Goal: Task Accomplishment & Management: Manage account settings

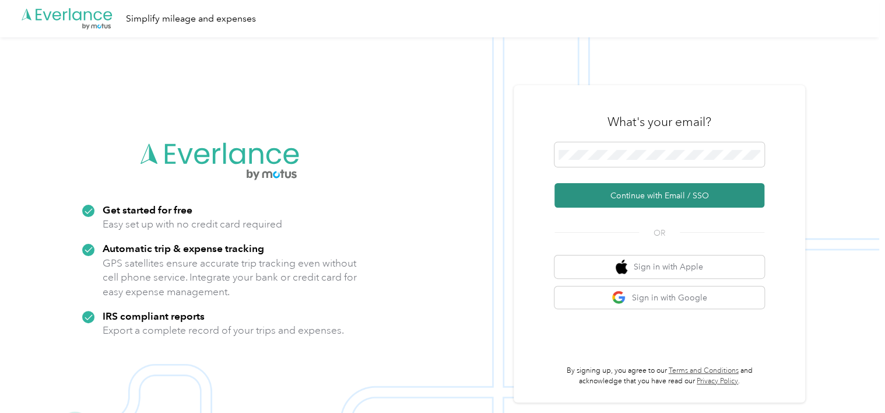
click at [750, 199] on button "Continue with Email / SSO" at bounding box center [659, 195] width 210 height 24
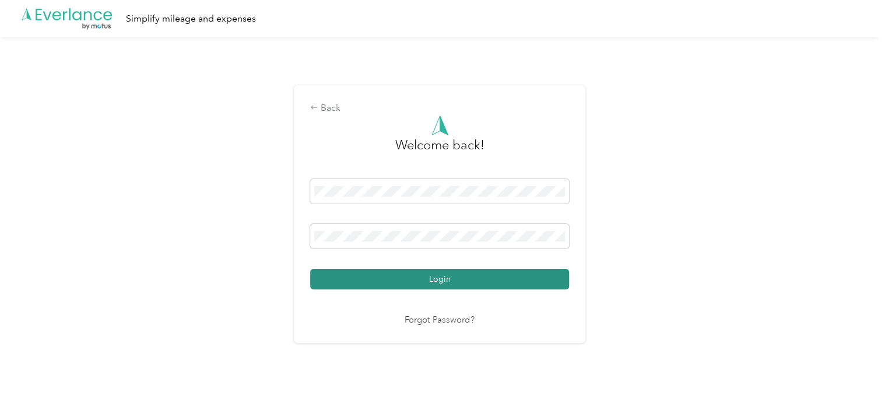
click at [501, 274] on button "Login" at bounding box center [439, 279] width 259 height 20
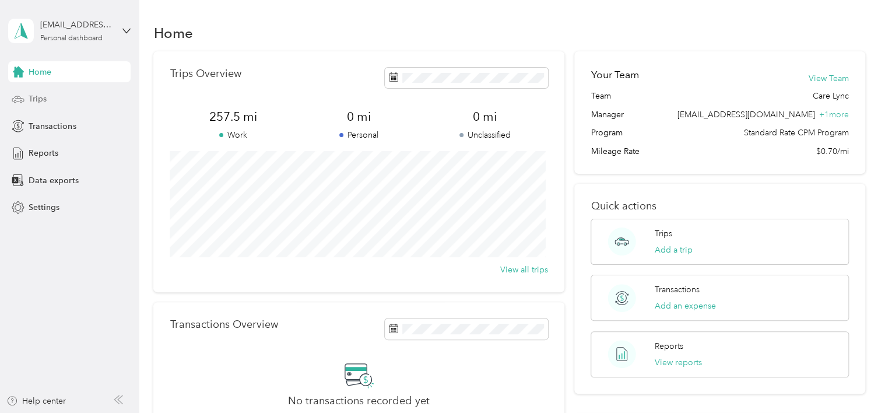
click at [37, 100] on span "Trips" at bounding box center [38, 99] width 18 height 12
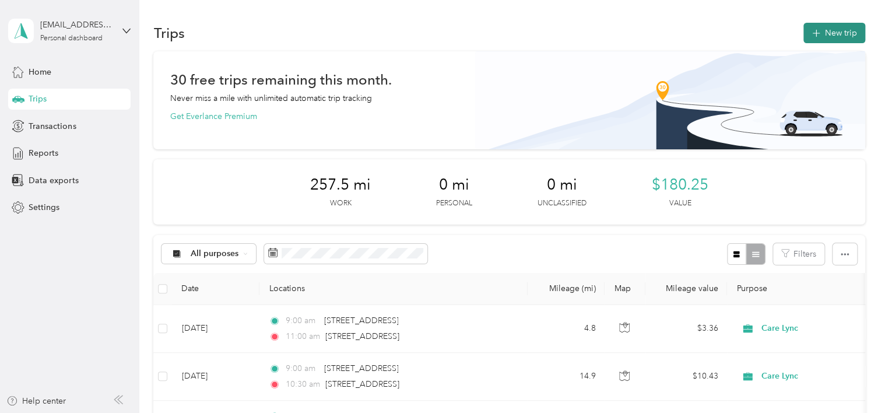
click at [840, 30] on button "New trip" at bounding box center [834, 33] width 62 height 20
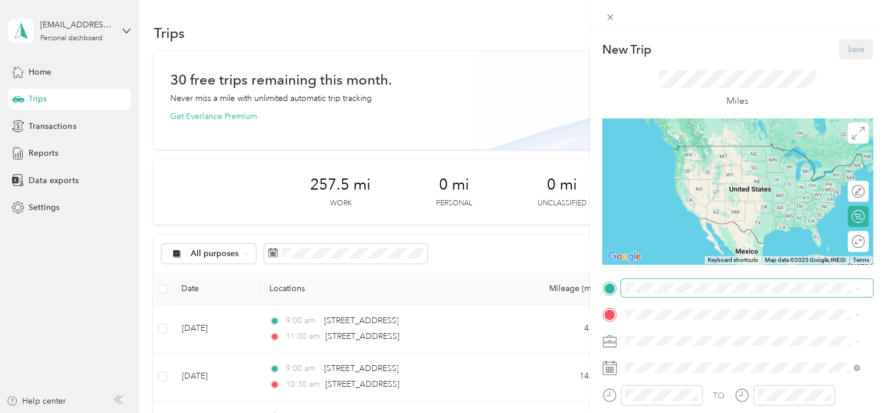
click at [660, 412] on div "New Trip Save This trip cannot be edited because it is either under review, app…" at bounding box center [439, 413] width 879 height 0
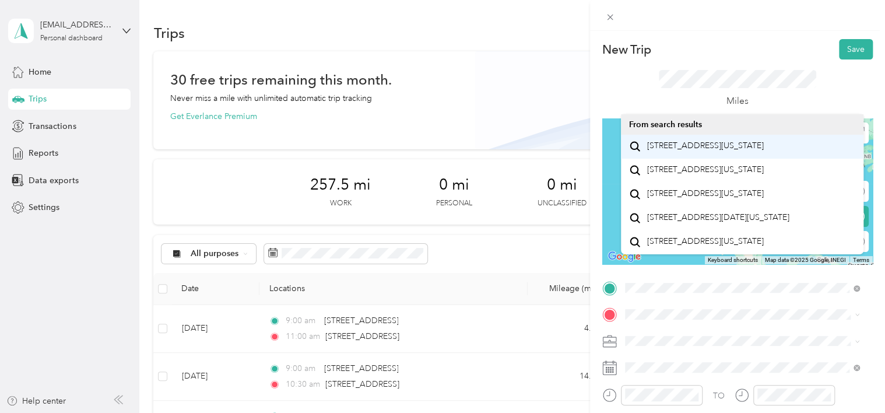
click at [710, 151] on span "[STREET_ADDRESS][US_STATE]" at bounding box center [704, 145] width 117 height 10
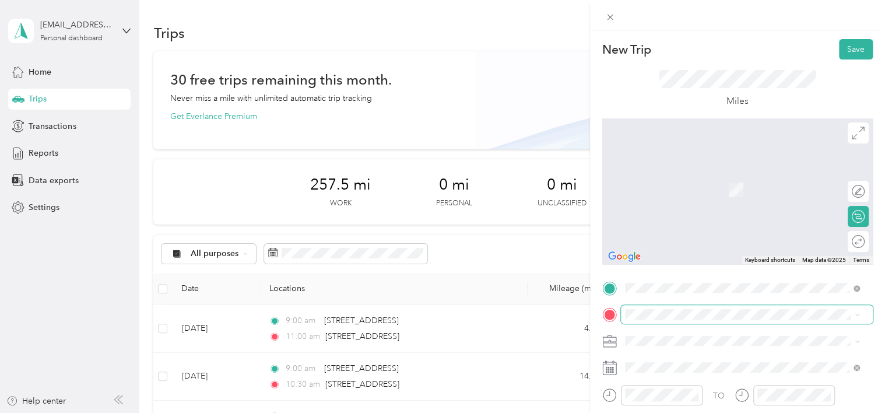
click at [678, 412] on div "New Trip Save This trip cannot be edited because it is either under review, app…" at bounding box center [439, 413] width 879 height 0
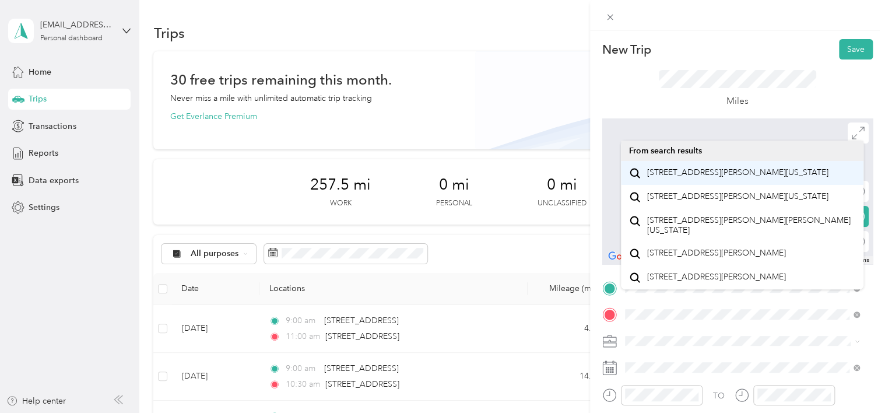
click at [728, 178] on span "[STREET_ADDRESS][PERSON_NAME][US_STATE]" at bounding box center [736, 172] width 181 height 10
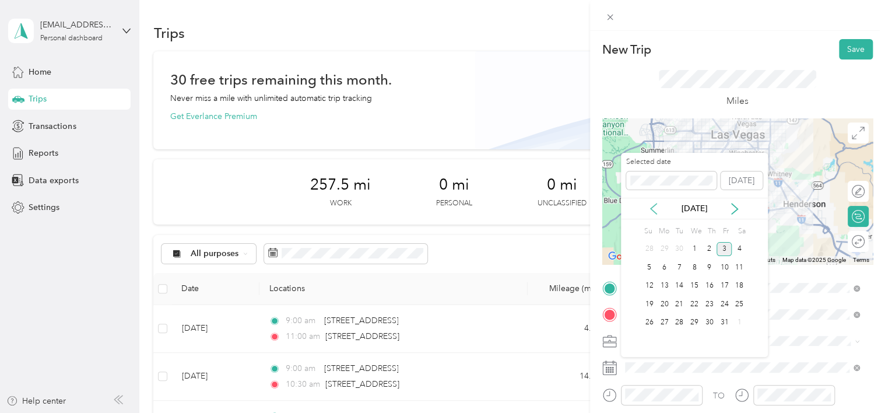
click at [650, 206] on icon at bounding box center [653, 209] width 12 height 12
click at [709, 248] on div "4" at bounding box center [709, 249] width 15 height 15
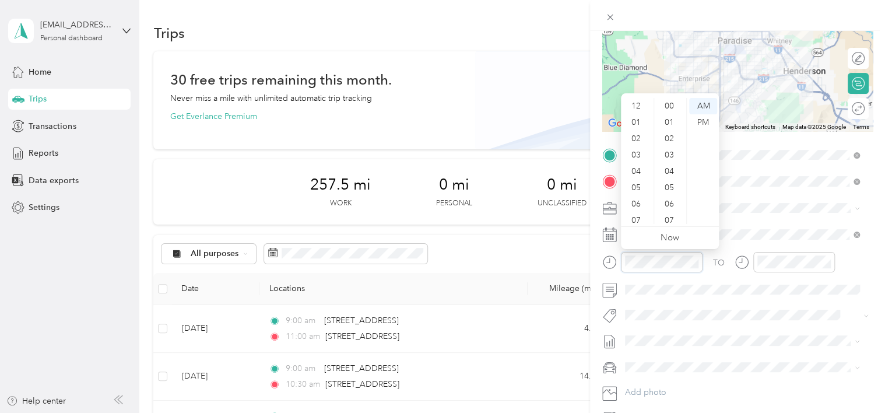
scroll to position [853, 0]
click at [642, 198] on div "10" at bounding box center [637, 199] width 28 height 16
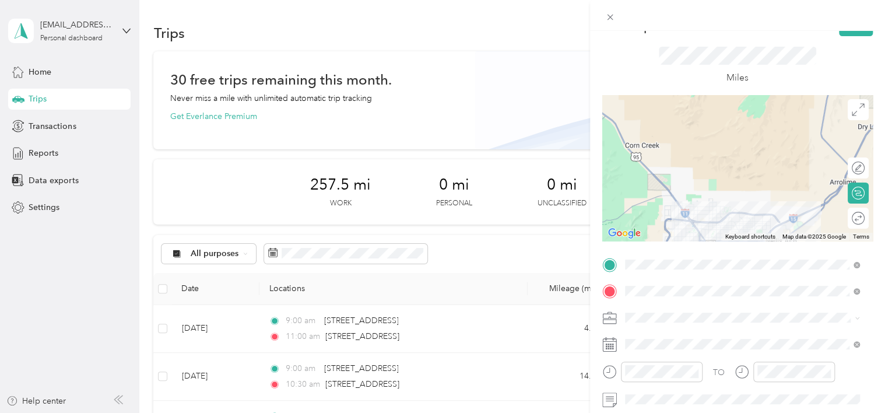
scroll to position [0, 0]
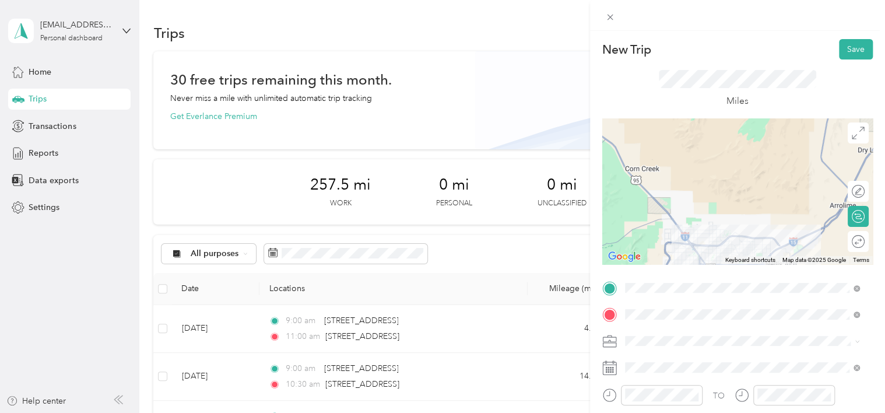
click at [854, 246] on icon at bounding box center [857, 241] width 13 height 13
click at [853, 213] on icon at bounding box center [857, 216] width 13 height 13
click at [841, 245] on div at bounding box center [846, 241] width 10 height 10
click at [840, 245] on div at bounding box center [852, 241] width 24 height 12
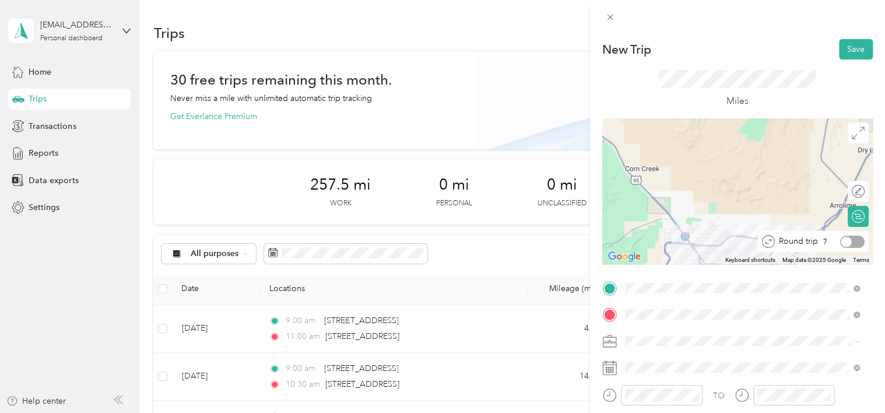
click at [841, 245] on div at bounding box center [846, 241] width 10 height 10
click at [842, 55] on button "Save" at bounding box center [856, 49] width 34 height 20
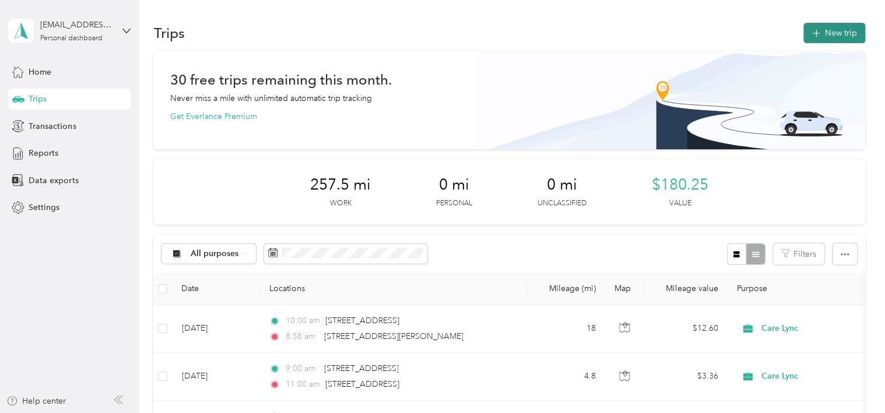
click at [832, 34] on button "New trip" at bounding box center [834, 33] width 62 height 20
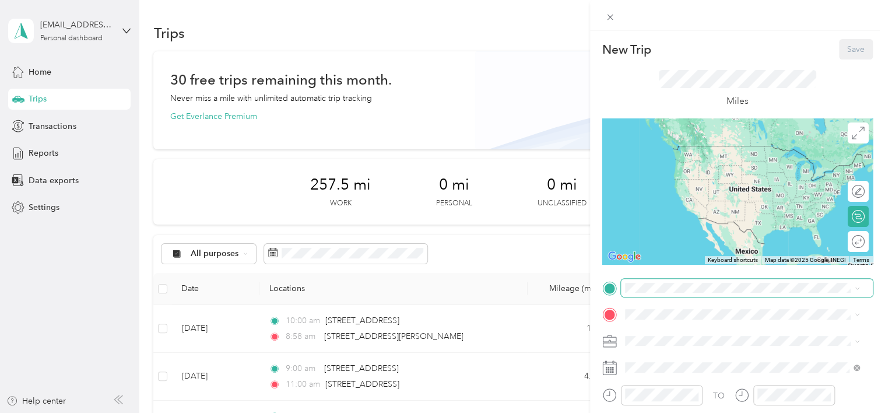
click at [736, 281] on span at bounding box center [747, 288] width 252 height 19
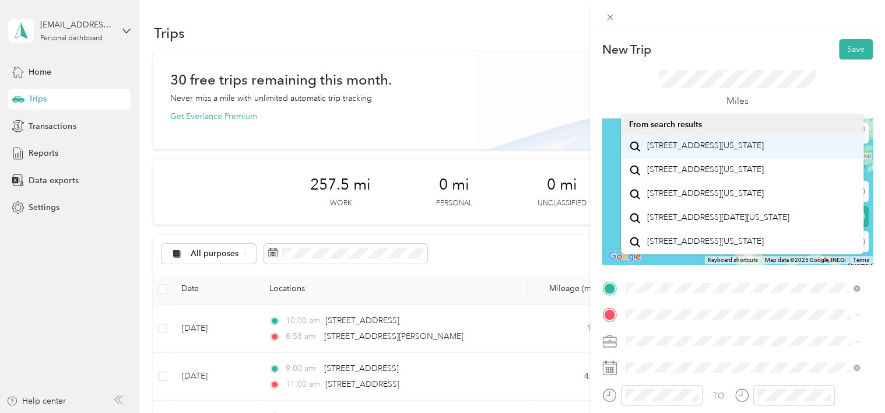
click at [734, 151] on span "[STREET_ADDRESS][US_STATE]" at bounding box center [704, 145] width 117 height 10
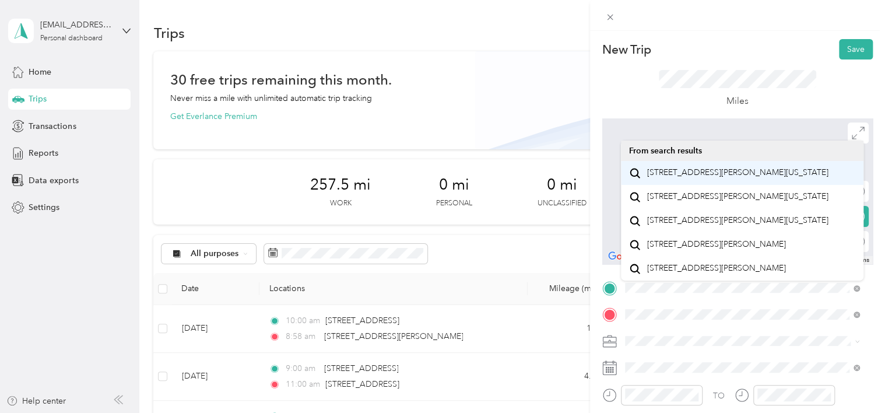
click at [731, 178] on span "[STREET_ADDRESS][PERSON_NAME][US_STATE]" at bounding box center [736, 172] width 181 height 10
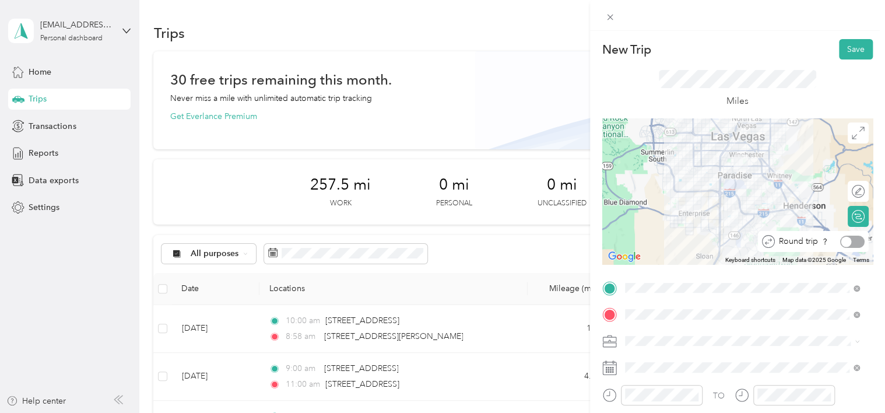
click at [841, 239] on div at bounding box center [846, 241] width 10 height 10
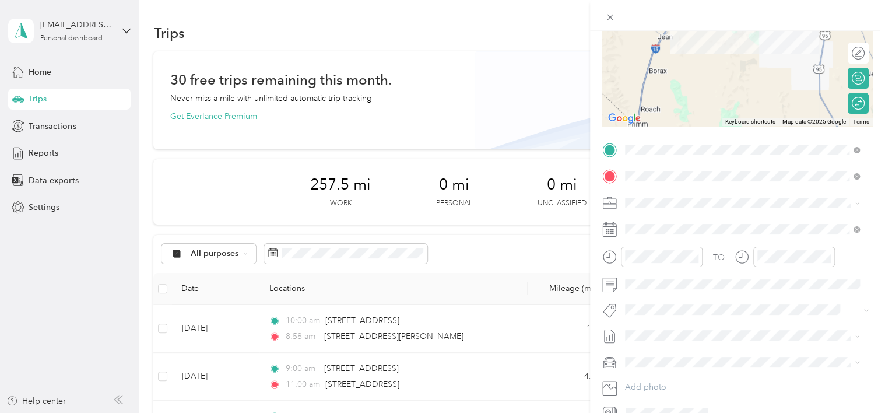
scroll to position [142, 0]
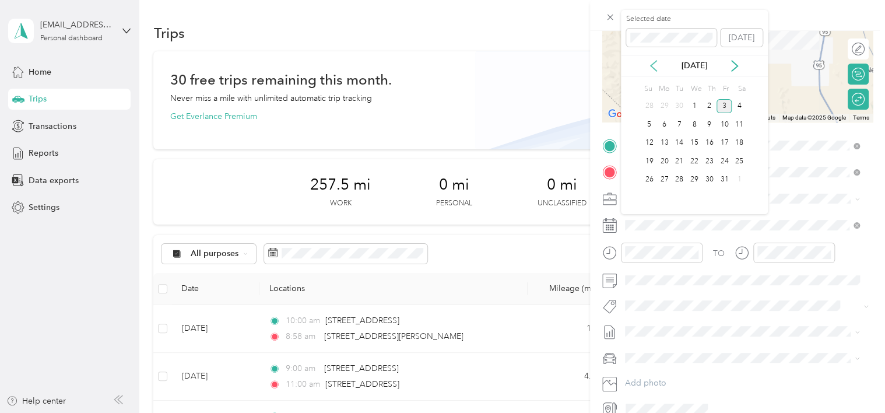
click at [654, 60] on icon at bounding box center [653, 66] width 12 height 12
click at [709, 121] on div "11" at bounding box center [709, 124] width 15 height 15
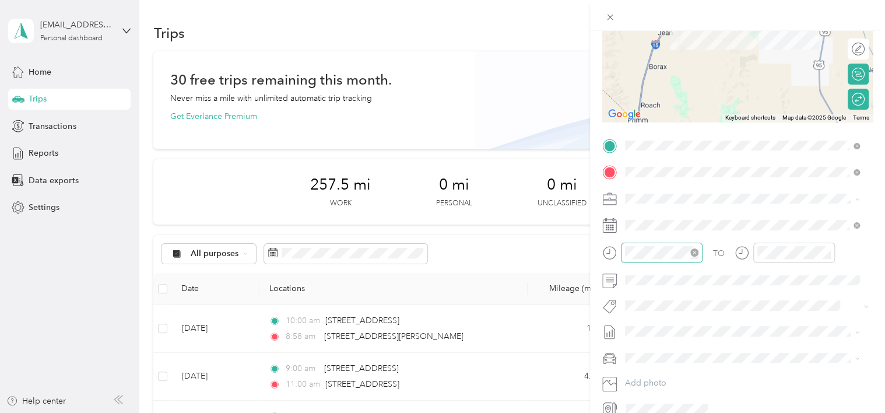
click at [690, 252] on icon "close-circle" at bounding box center [694, 252] width 8 height 8
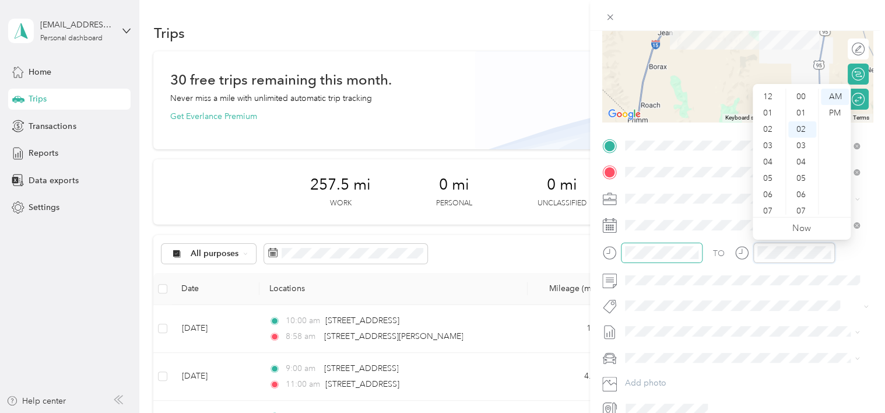
scroll to position [70, 0]
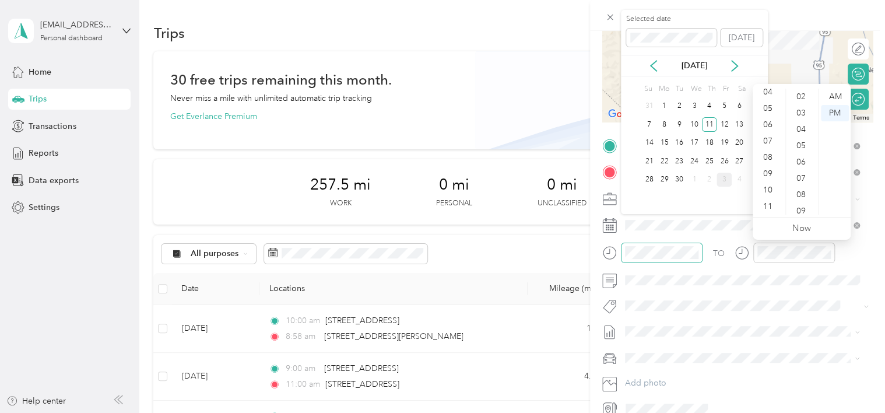
click at [607, 252] on icon at bounding box center [609, 252] width 15 height 15
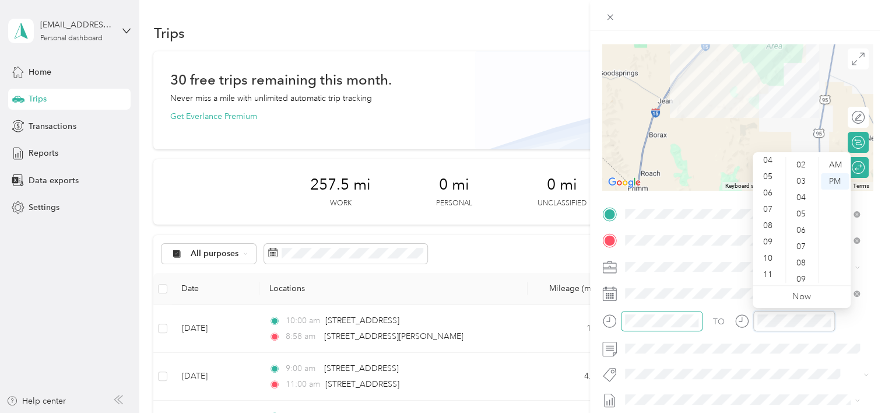
scroll to position [73, 0]
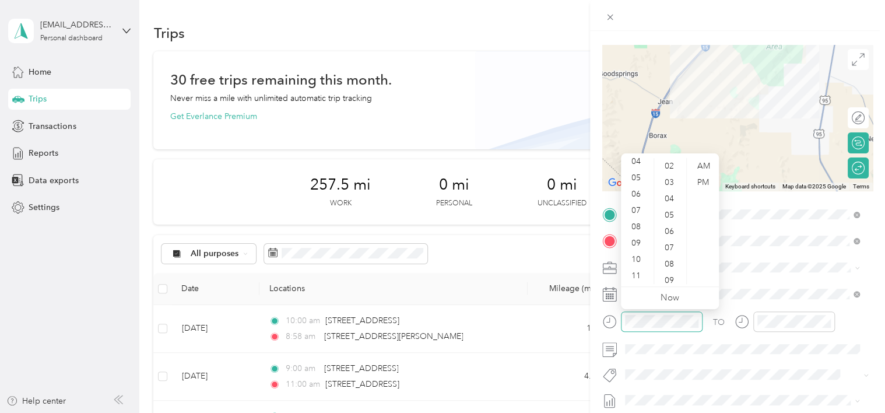
click at [291, 332] on div "New Trip Save This trip cannot be edited because it is either under review, app…" at bounding box center [442, 206] width 885 height 413
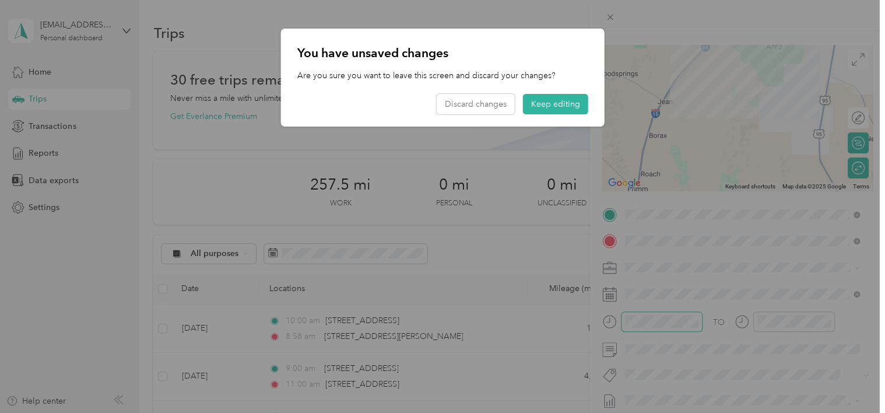
click at [407, 336] on div at bounding box center [442, 206] width 885 height 413
click at [566, 107] on button "Keep editing" at bounding box center [555, 104] width 65 height 20
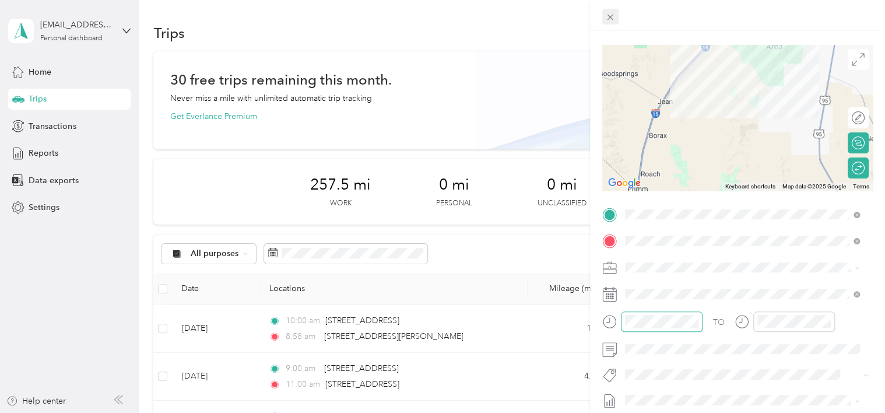
click at [614, 19] on icon at bounding box center [610, 17] width 10 height 10
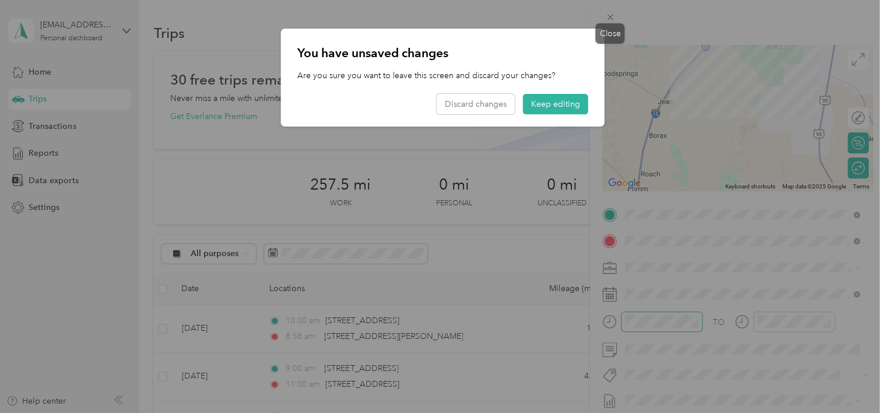
click at [619, 23] on div "Close" at bounding box center [609, 33] width 29 height 20
click at [613, 40] on div "Close" at bounding box center [609, 33] width 29 height 20
click at [486, 107] on button "Discard changes" at bounding box center [475, 104] width 78 height 20
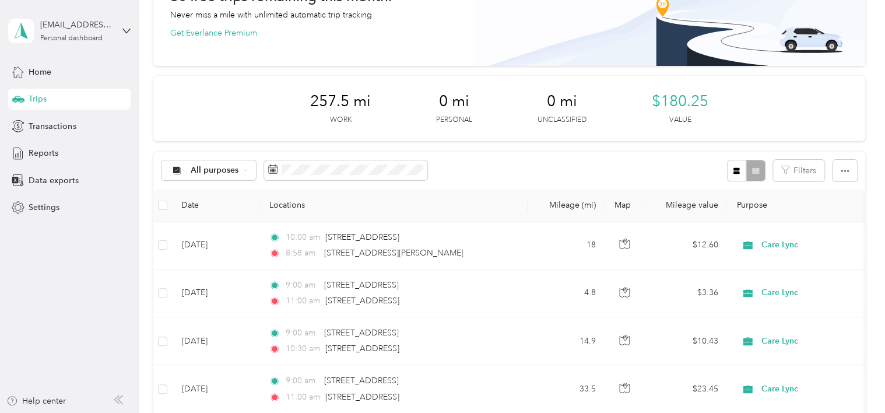
scroll to position [84, 0]
click at [189, 247] on td "[DATE]" at bounding box center [215, 245] width 87 height 48
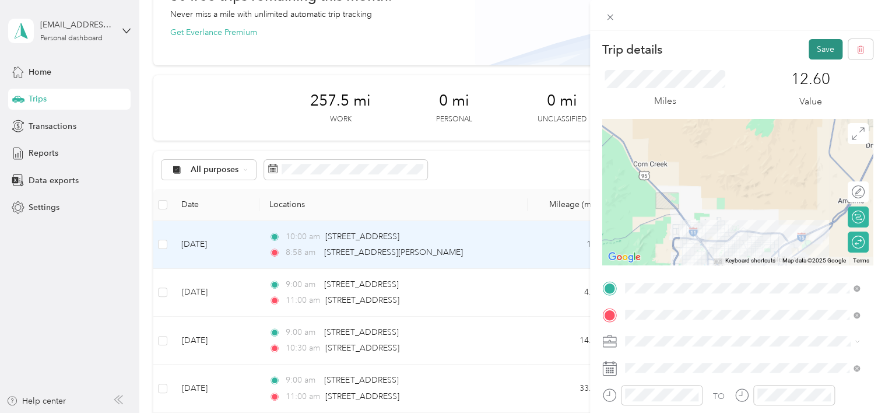
click at [809, 51] on button "Save" at bounding box center [825, 49] width 34 height 20
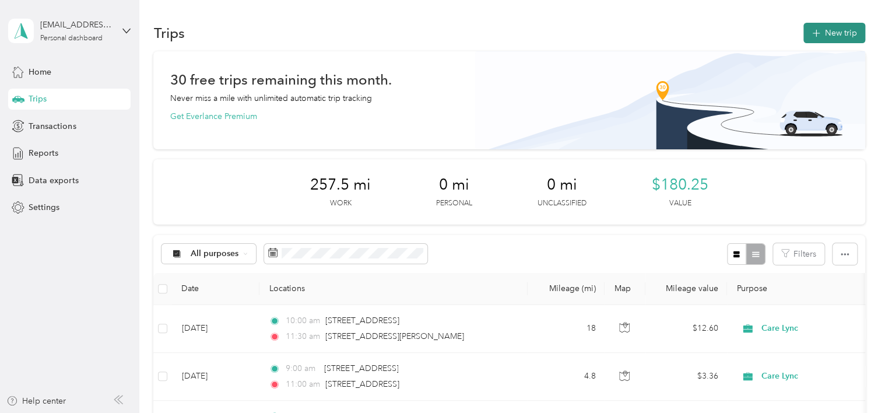
click at [825, 29] on button "New trip" at bounding box center [834, 33] width 62 height 20
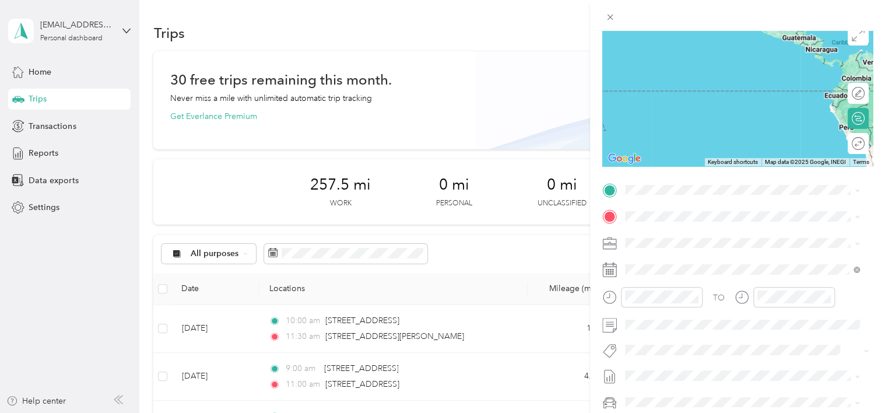
scroll to position [99, 0]
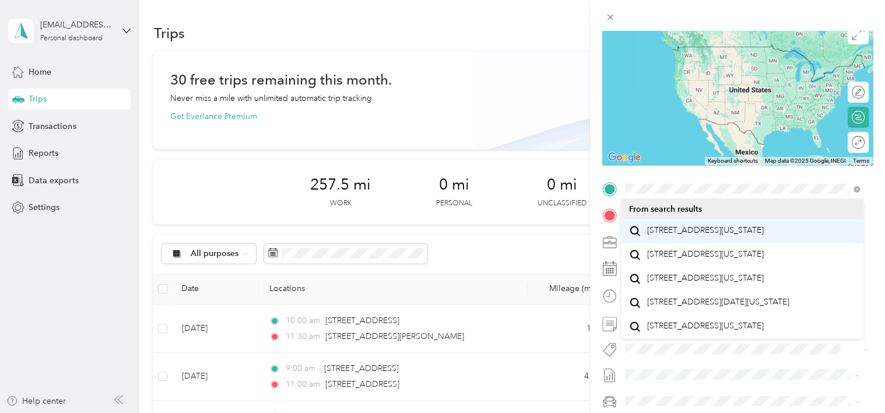
click at [721, 234] on span "[STREET_ADDRESS][US_STATE]" at bounding box center [704, 230] width 117 height 10
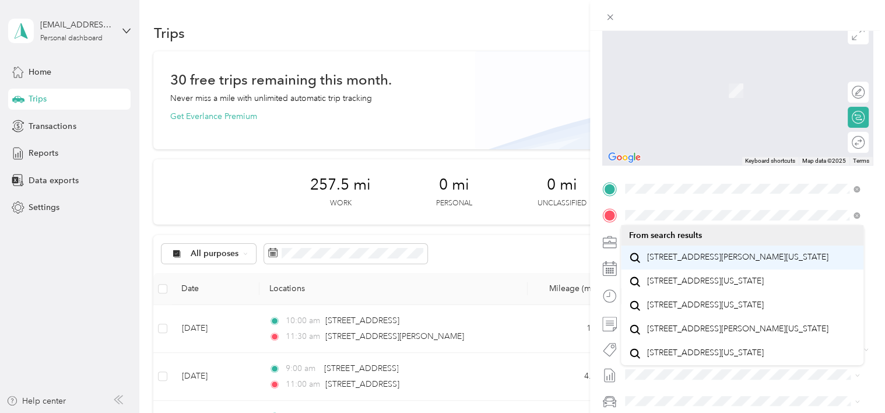
click at [750, 262] on span "[STREET_ADDRESS][PERSON_NAME][US_STATE]" at bounding box center [736, 257] width 181 height 10
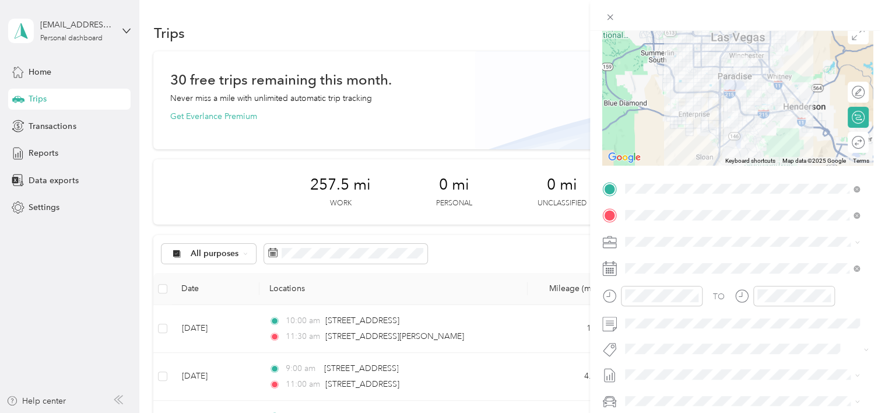
click at [606, 273] on rect at bounding box center [606, 273] width 2 height 2
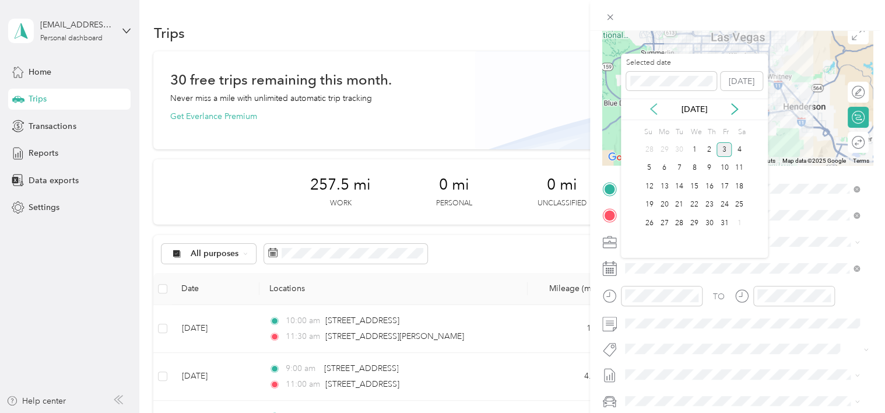
click at [650, 114] on icon at bounding box center [653, 109] width 12 height 12
click at [709, 168] on div "11" at bounding box center [709, 168] width 15 height 15
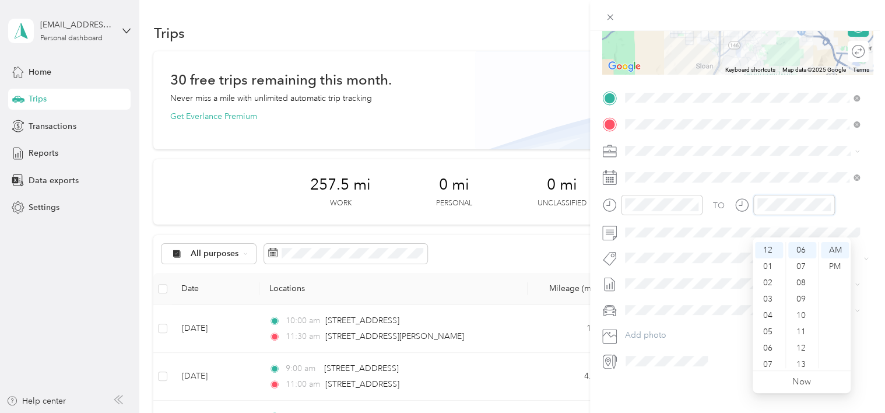
scroll to position [151, 0]
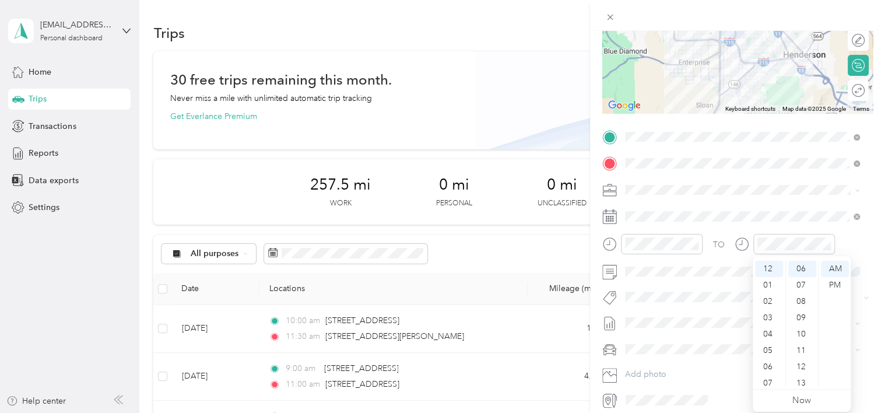
click at [851, 89] on icon at bounding box center [857, 90] width 13 height 13
click at [842, 286] on div "PM" at bounding box center [834, 285] width 28 height 16
click at [738, 244] on icon at bounding box center [739, 242] width 3 height 4
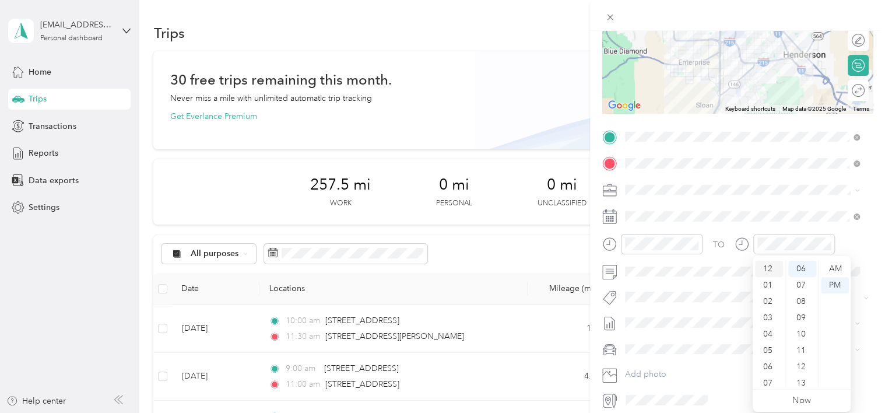
click at [767, 270] on div "12" at bounding box center [769, 268] width 28 height 16
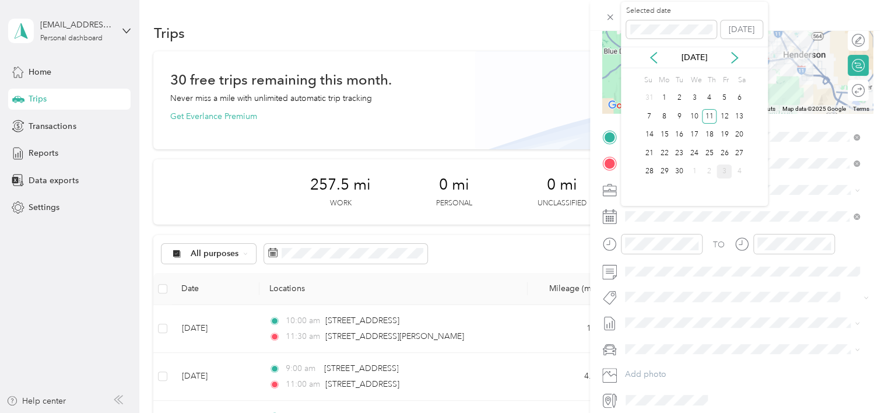
click at [851, 93] on icon at bounding box center [857, 90] width 13 height 13
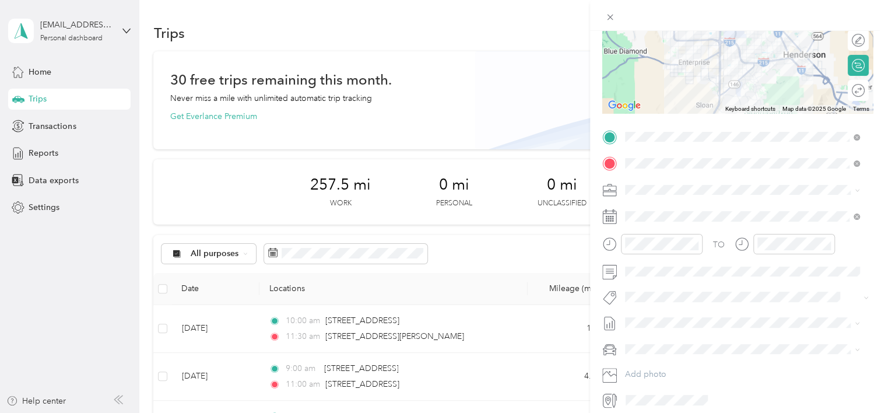
click at [851, 93] on icon at bounding box center [857, 90] width 13 height 13
click at [847, 86] on div at bounding box center [852, 90] width 24 height 12
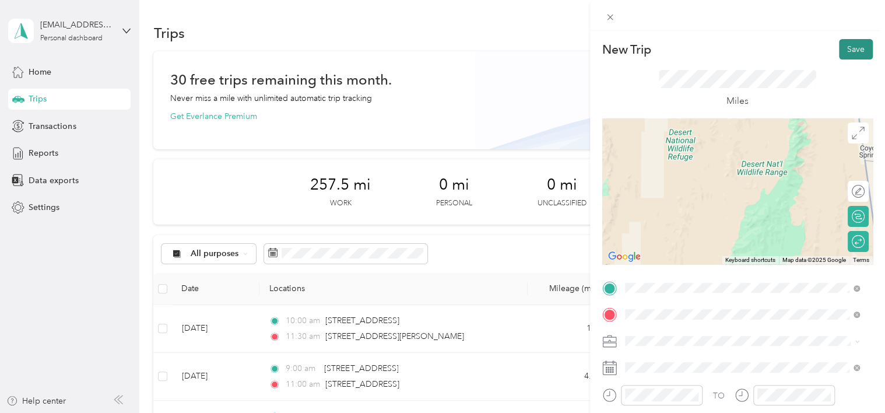
click at [848, 48] on button "Save" at bounding box center [856, 49] width 34 height 20
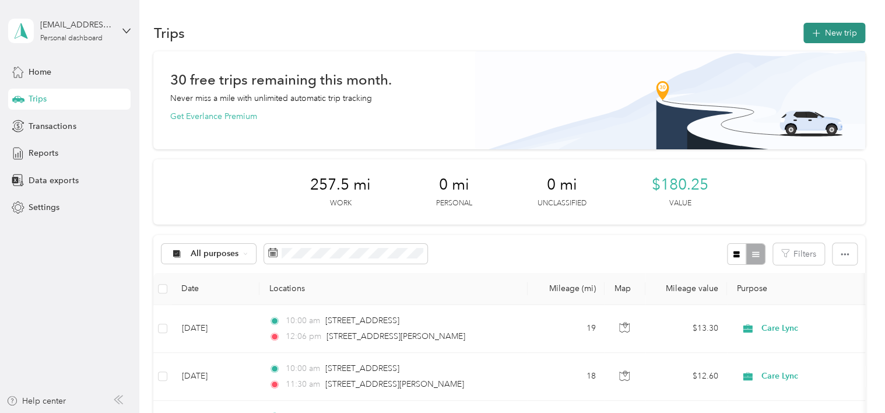
click at [825, 26] on button "New trip" at bounding box center [834, 33] width 62 height 20
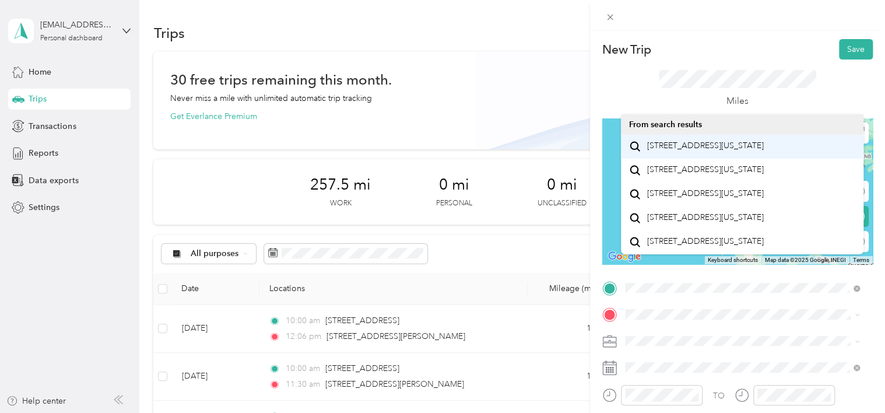
click at [736, 141] on span "[STREET_ADDRESS][US_STATE]" at bounding box center [704, 145] width 117 height 10
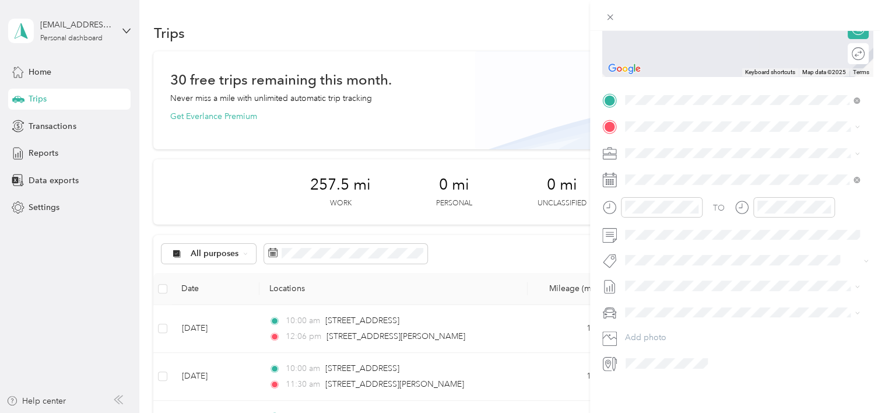
scroll to position [193, 0]
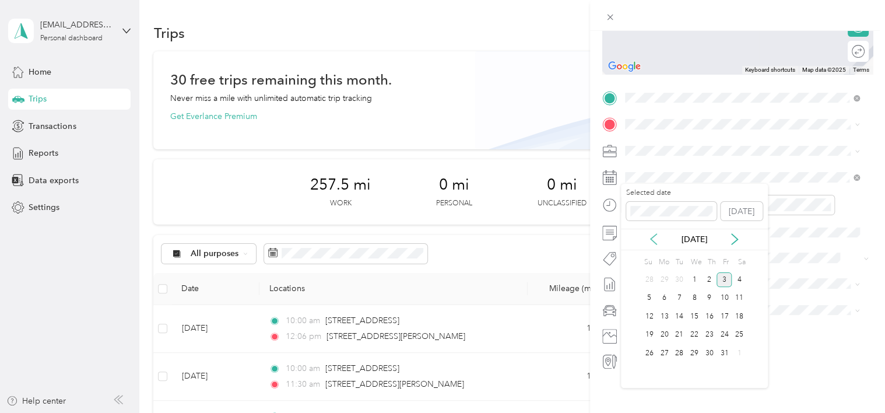
click at [648, 241] on icon at bounding box center [653, 239] width 12 height 12
click at [719, 316] on div "19" at bounding box center [723, 316] width 15 height 15
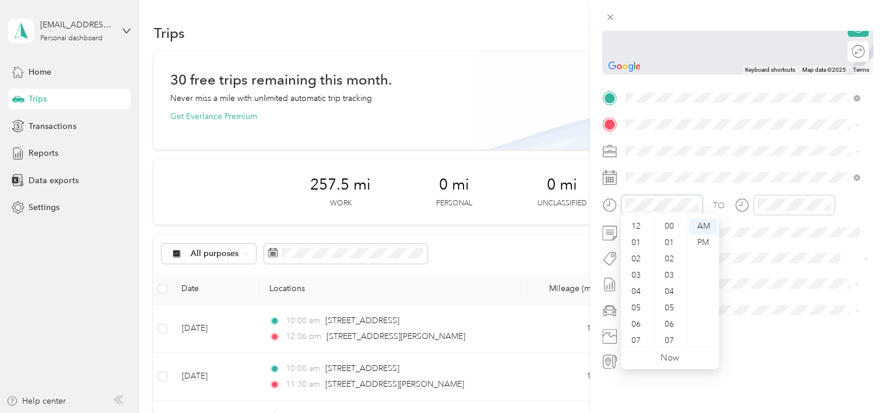
scroll to position [70, 0]
click at [633, 316] on div "10" at bounding box center [637, 319] width 28 height 16
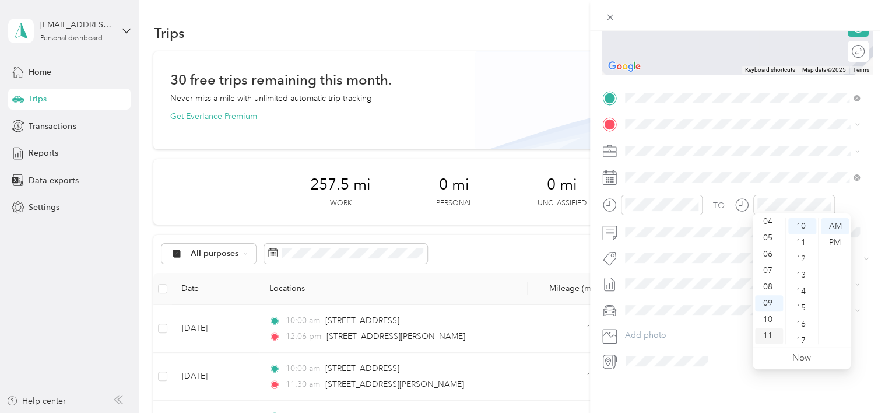
click at [767, 336] on div "11" at bounding box center [769, 335] width 28 height 16
click at [809, 228] on div "00" at bounding box center [802, 226] width 28 height 16
click at [808, 308] on div "30" at bounding box center [802, 312] width 28 height 16
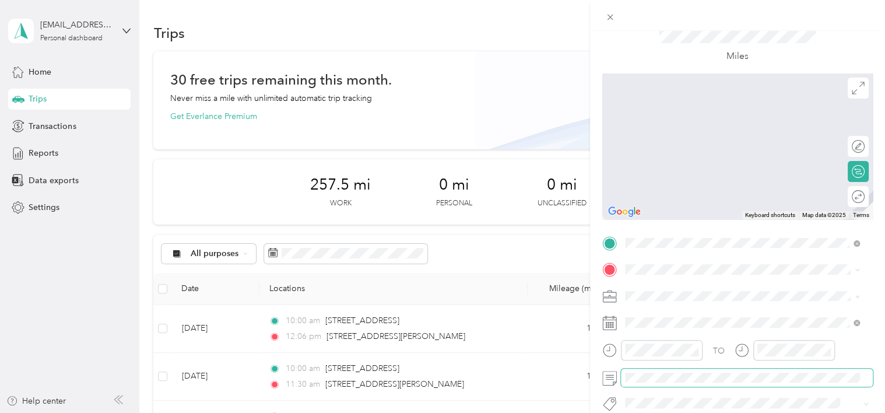
scroll to position [35, 0]
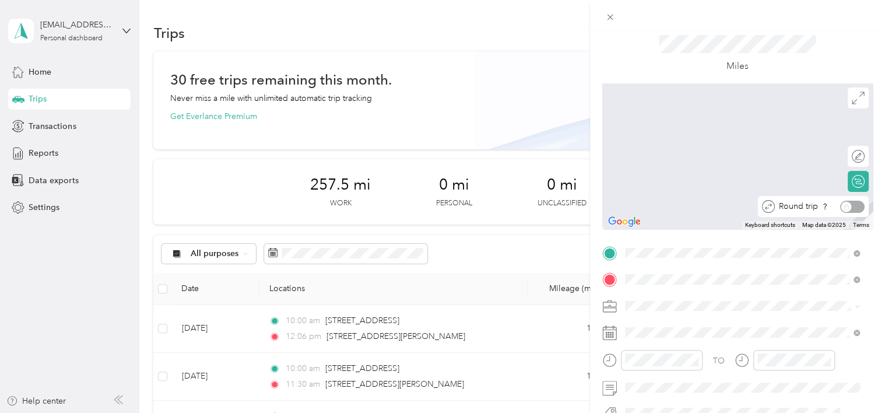
click at [841, 203] on div "Round trip" at bounding box center [819, 206] width 90 height 12
click at [850, 206] on div "Round trip" at bounding box center [819, 206] width 90 height 12
click at [849, 205] on div "Round trip" at bounding box center [819, 206] width 90 height 12
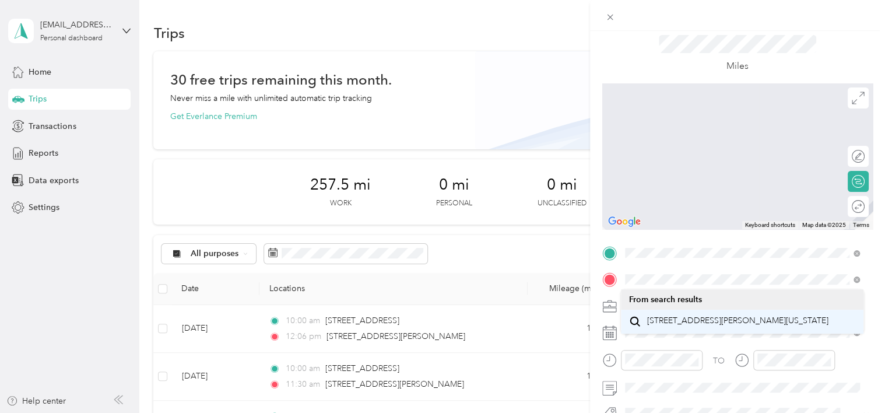
click at [802, 328] on div "[STREET_ADDRESS][PERSON_NAME][US_STATE]" at bounding box center [742, 322] width 227 height 16
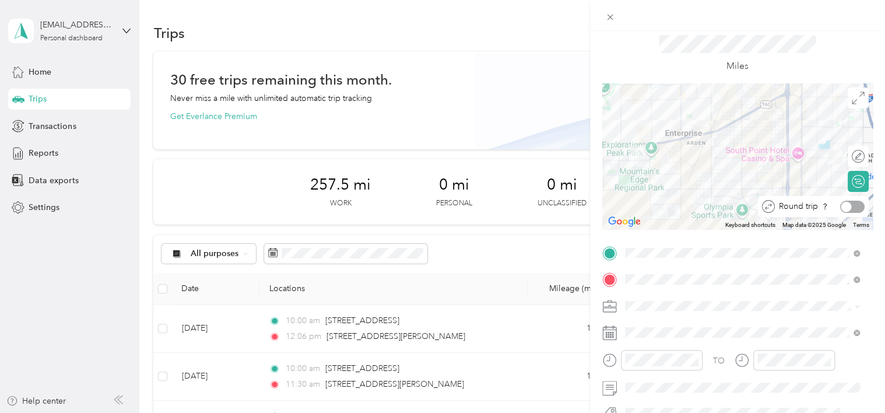
click at [844, 203] on div at bounding box center [852, 206] width 24 height 12
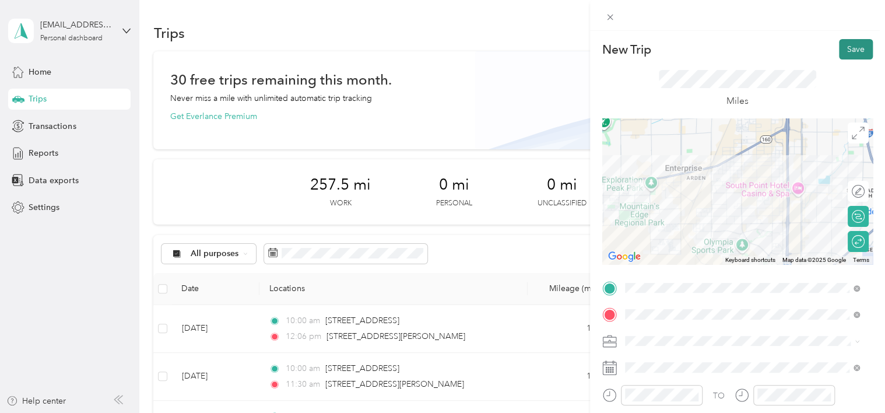
click at [846, 54] on button "Save" at bounding box center [856, 49] width 34 height 20
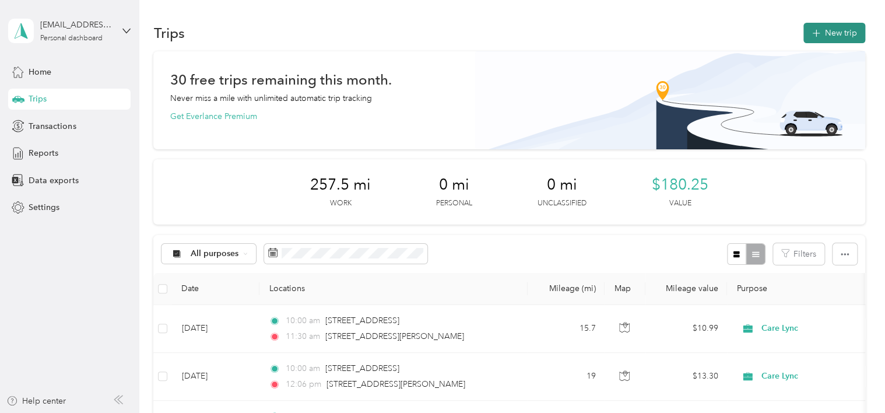
click at [831, 30] on button "New trip" at bounding box center [834, 33] width 62 height 20
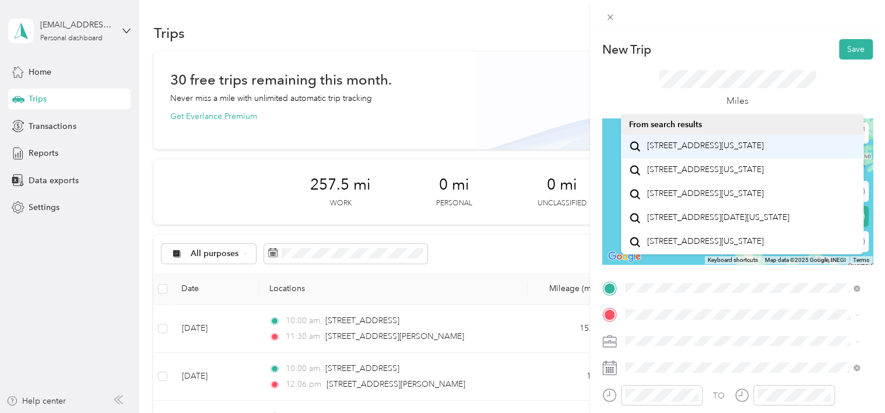
click at [737, 151] on span "[STREET_ADDRESS][US_STATE]" at bounding box center [704, 145] width 117 height 10
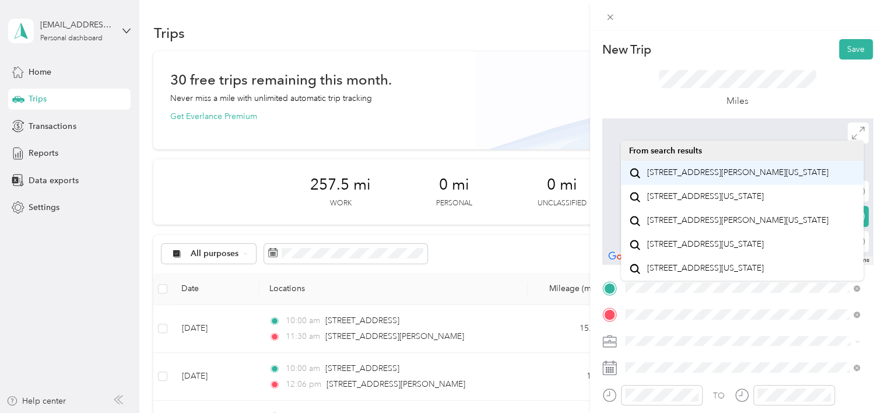
click at [720, 178] on span "[STREET_ADDRESS][PERSON_NAME][US_STATE]" at bounding box center [736, 172] width 181 height 10
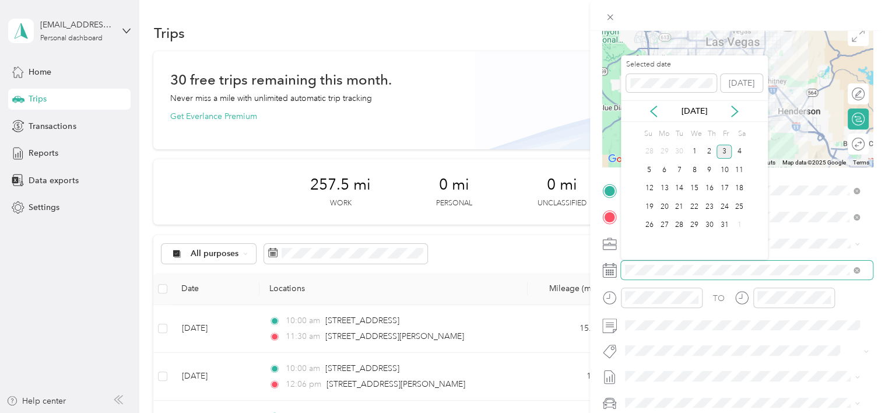
scroll to position [115, 0]
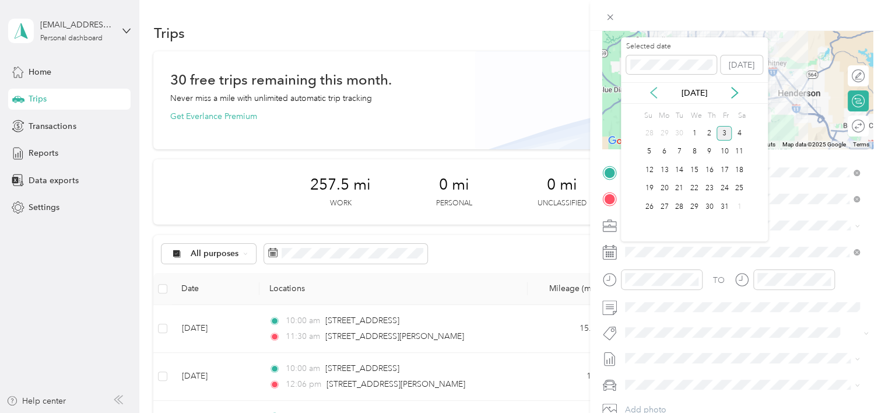
click at [650, 97] on icon at bounding box center [653, 93] width 12 height 12
click at [724, 188] on div "26" at bounding box center [723, 188] width 15 height 15
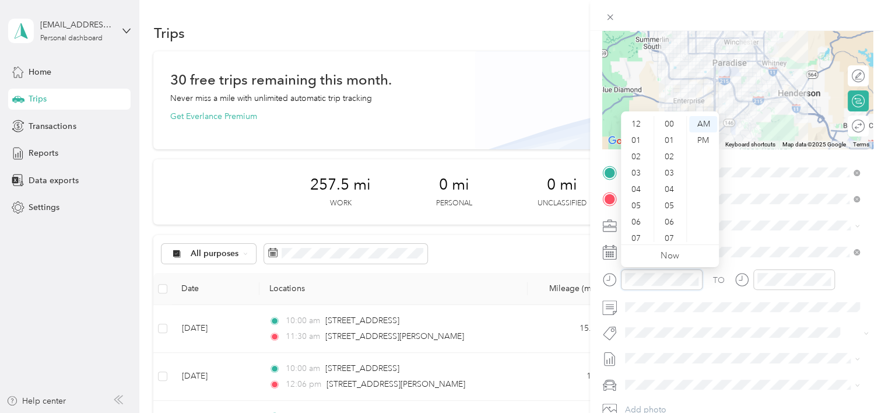
scroll to position [70, 0]
click at [668, 175] on div "16" at bounding box center [670, 173] width 28 height 16
click at [669, 189] on div "20" at bounding box center [670, 189] width 28 height 16
click at [675, 208] on div "30" at bounding box center [670, 210] width 28 height 16
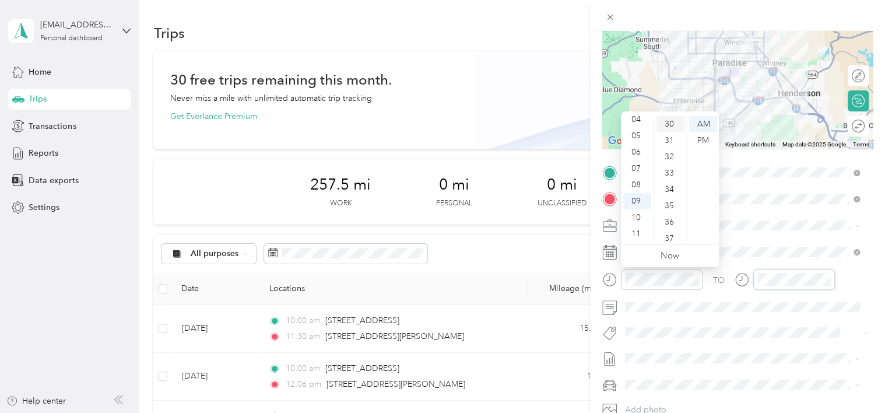
scroll to position [70, 0]
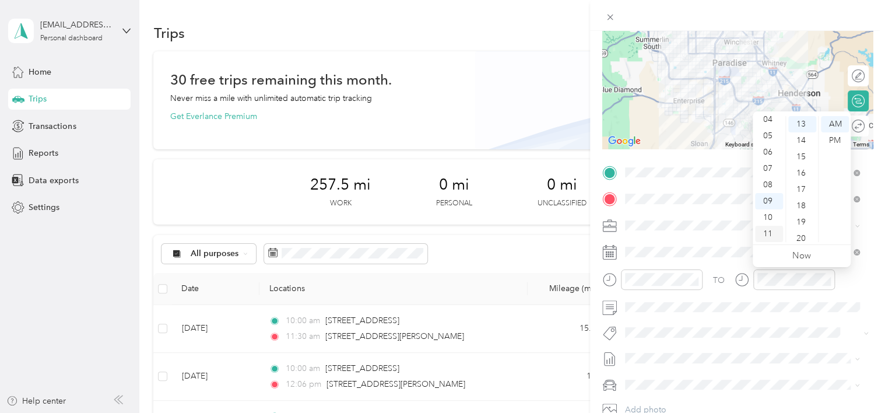
click at [769, 234] on div "11" at bounding box center [769, 234] width 28 height 16
click at [807, 124] on div "00" at bounding box center [802, 124] width 28 height 16
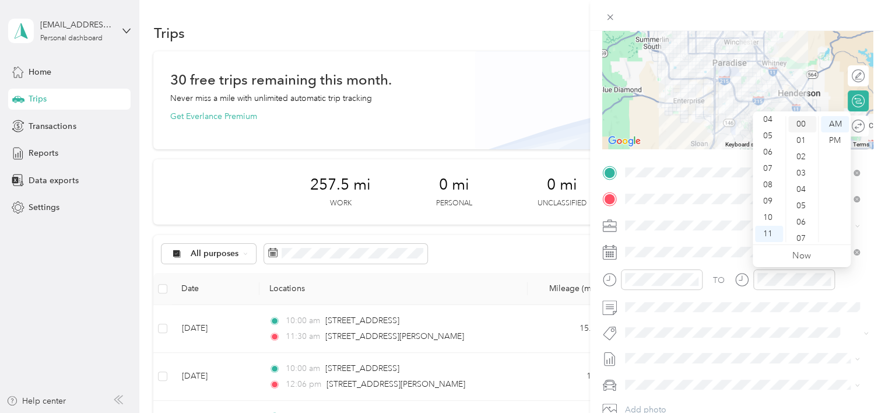
click at [807, 124] on div "00" at bounding box center [802, 124] width 28 height 16
click at [841, 124] on div at bounding box center [852, 126] width 24 height 12
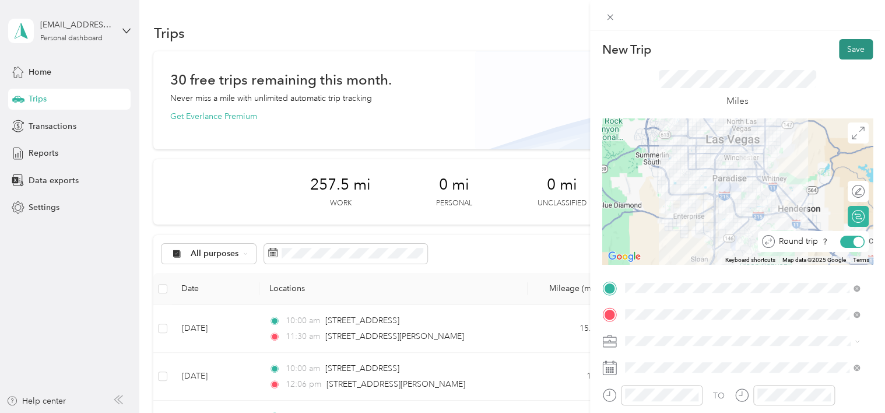
click at [841, 47] on button "Save" at bounding box center [856, 49] width 34 height 20
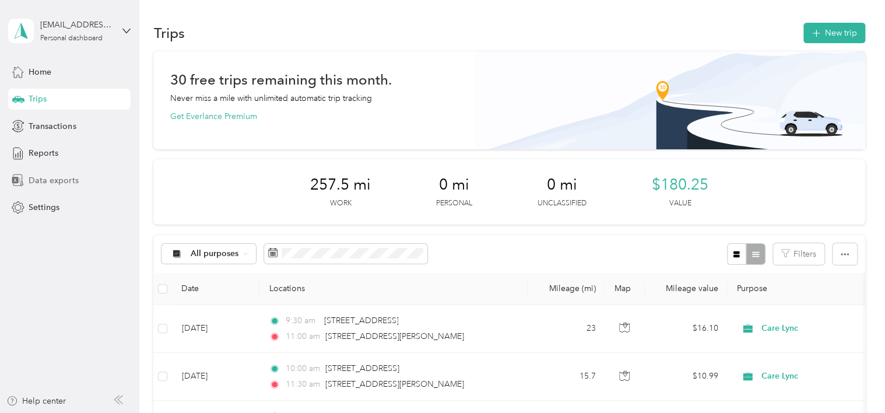
click at [69, 179] on span "Data exports" at bounding box center [54, 180] width 50 height 12
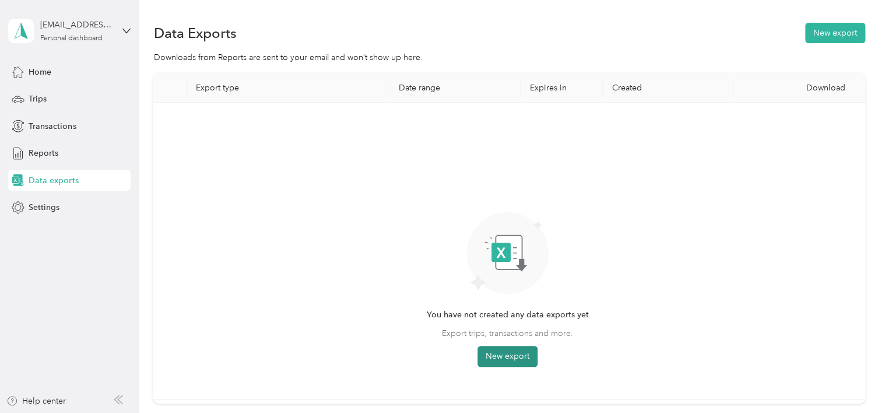
click at [523, 357] on button "New export" at bounding box center [507, 356] width 60 height 21
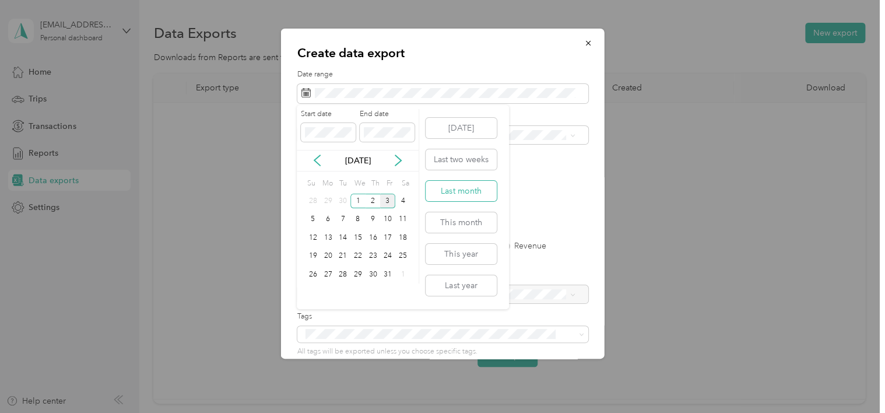
click at [450, 189] on button "Last month" at bounding box center [460, 191] width 71 height 20
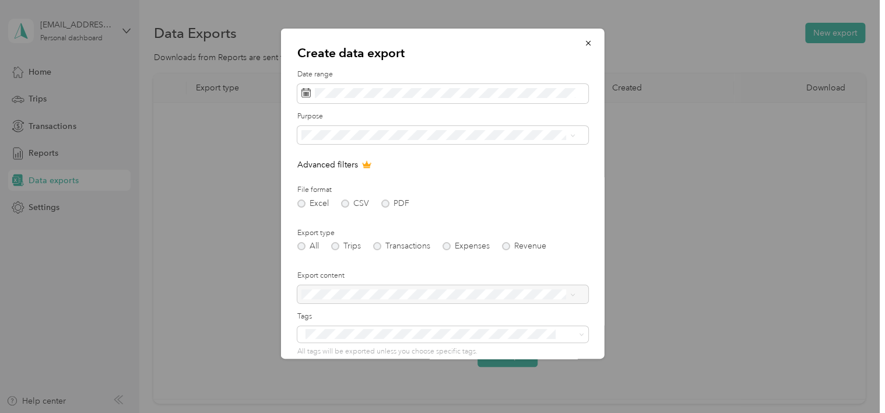
click at [329, 177] on li "Care Lync" at bounding box center [438, 174] width 282 height 20
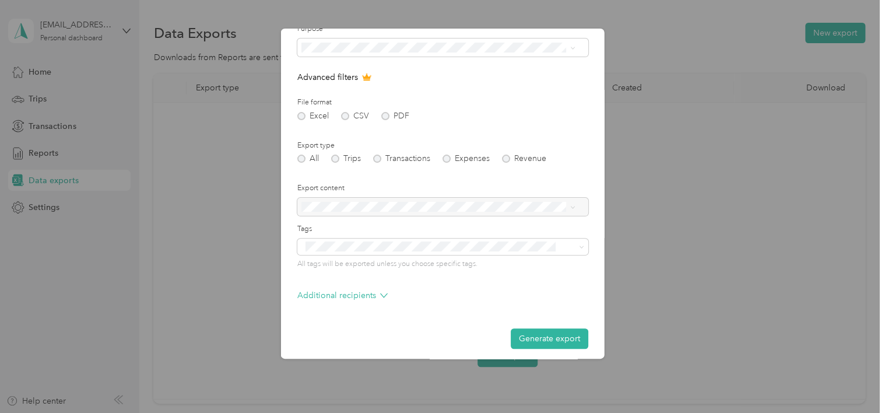
scroll to position [93, 0]
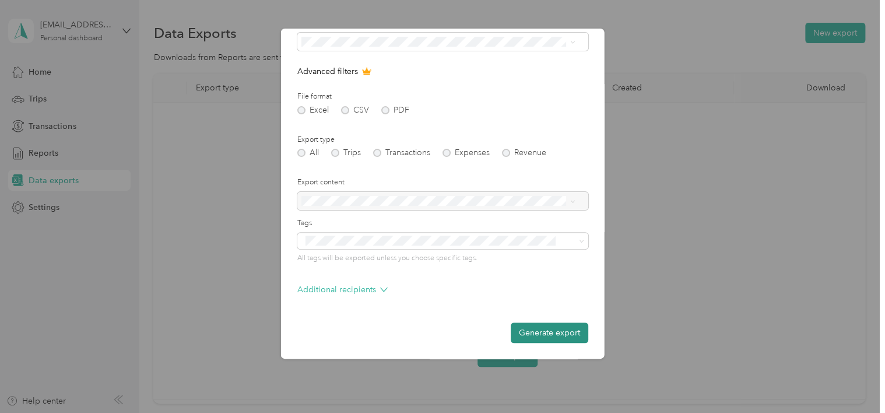
click at [555, 325] on button "Generate export" at bounding box center [549, 332] width 78 height 20
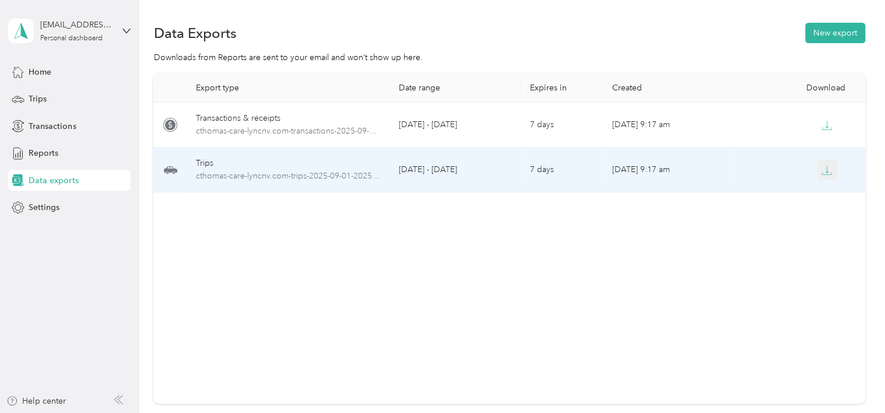
click at [825, 174] on icon "button" at bounding box center [826, 173] width 9 height 2
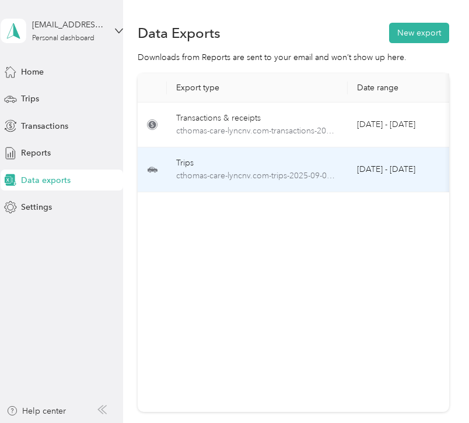
click at [384, 178] on td "[DATE] - [DATE]" at bounding box center [405, 169] width 117 height 45
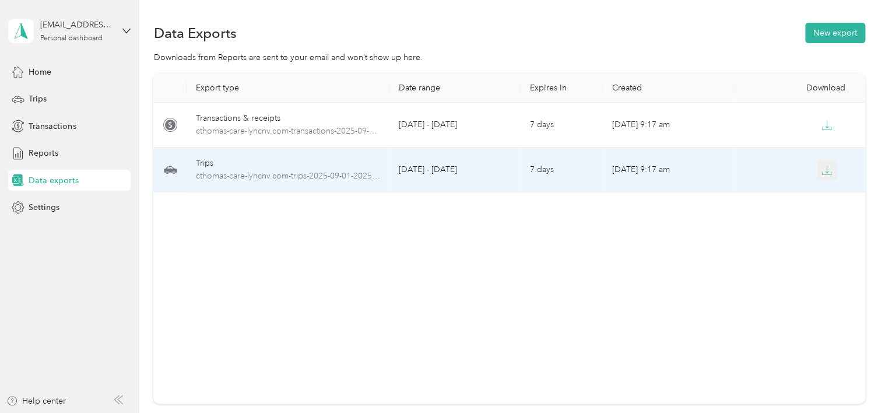
click at [824, 171] on icon "button" at bounding box center [826, 170] width 10 height 10
click at [825, 172] on icon "button" at bounding box center [826, 170] width 10 height 10
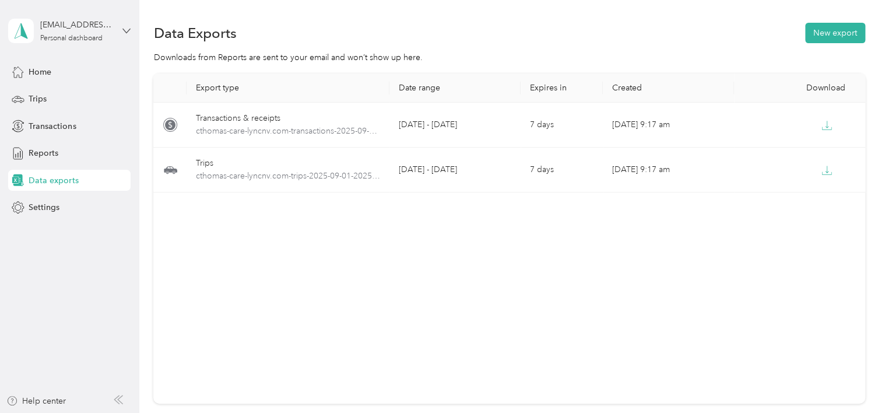
click at [128, 27] on icon at bounding box center [126, 31] width 8 height 8
click at [57, 100] on div "Log out" at bounding box center [131, 94] width 229 height 20
